Goal: Navigation & Orientation: Find specific page/section

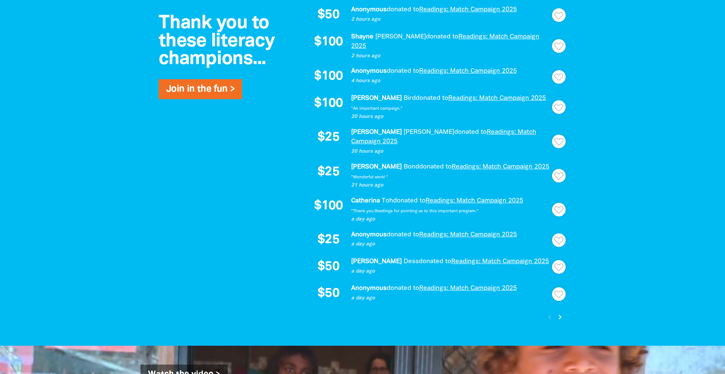
scroll to position [579, 0]
click at [560, 313] on icon "chevron_right" at bounding box center [560, 317] width 9 height 9
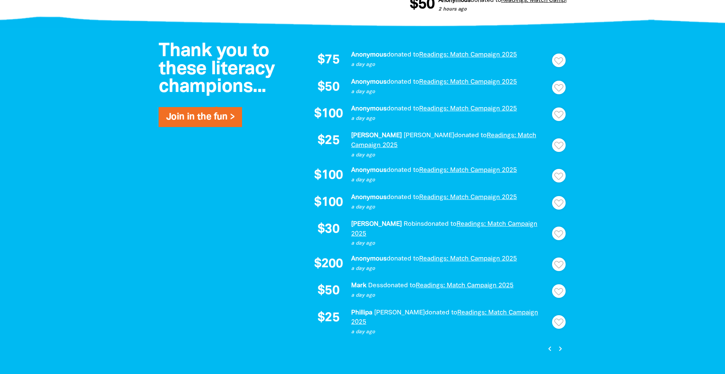
scroll to position [534, 0]
click at [561, 344] on icon "chevron_right" at bounding box center [560, 348] width 9 height 9
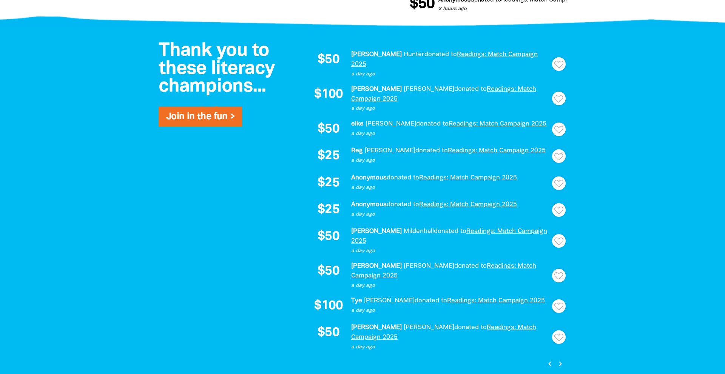
click at [561, 360] on icon "chevron_right" at bounding box center [560, 364] width 9 height 9
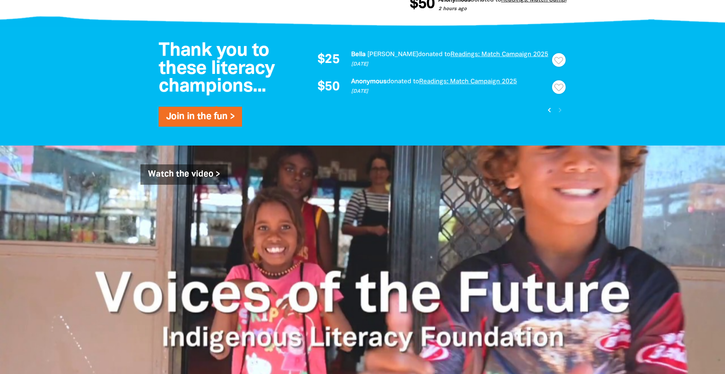
click at [549, 109] on icon "chevron_left" at bounding box center [549, 110] width 9 height 9
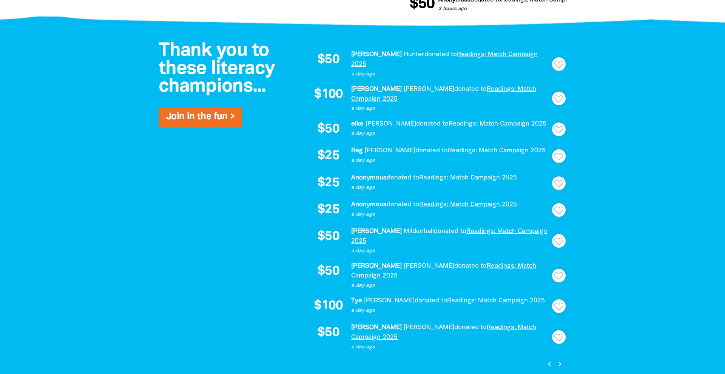
click at [548, 360] on icon "chevron_left" at bounding box center [549, 364] width 9 height 9
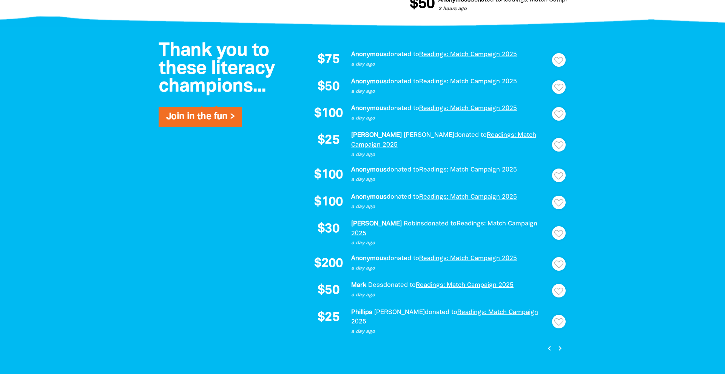
click at [549, 344] on icon "chevron_left" at bounding box center [549, 348] width 9 height 9
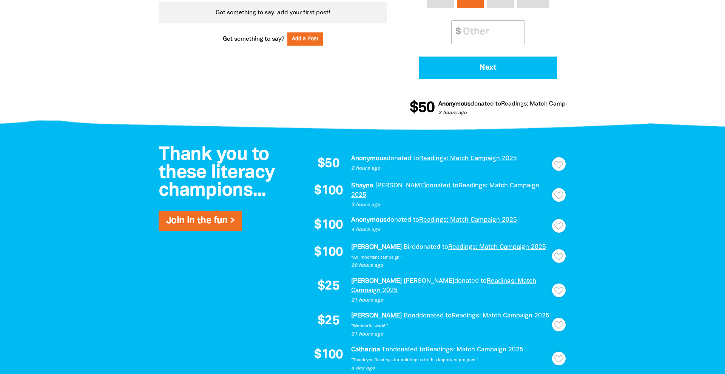
scroll to position [429, 0]
